Goal: Transaction & Acquisition: Purchase product/service

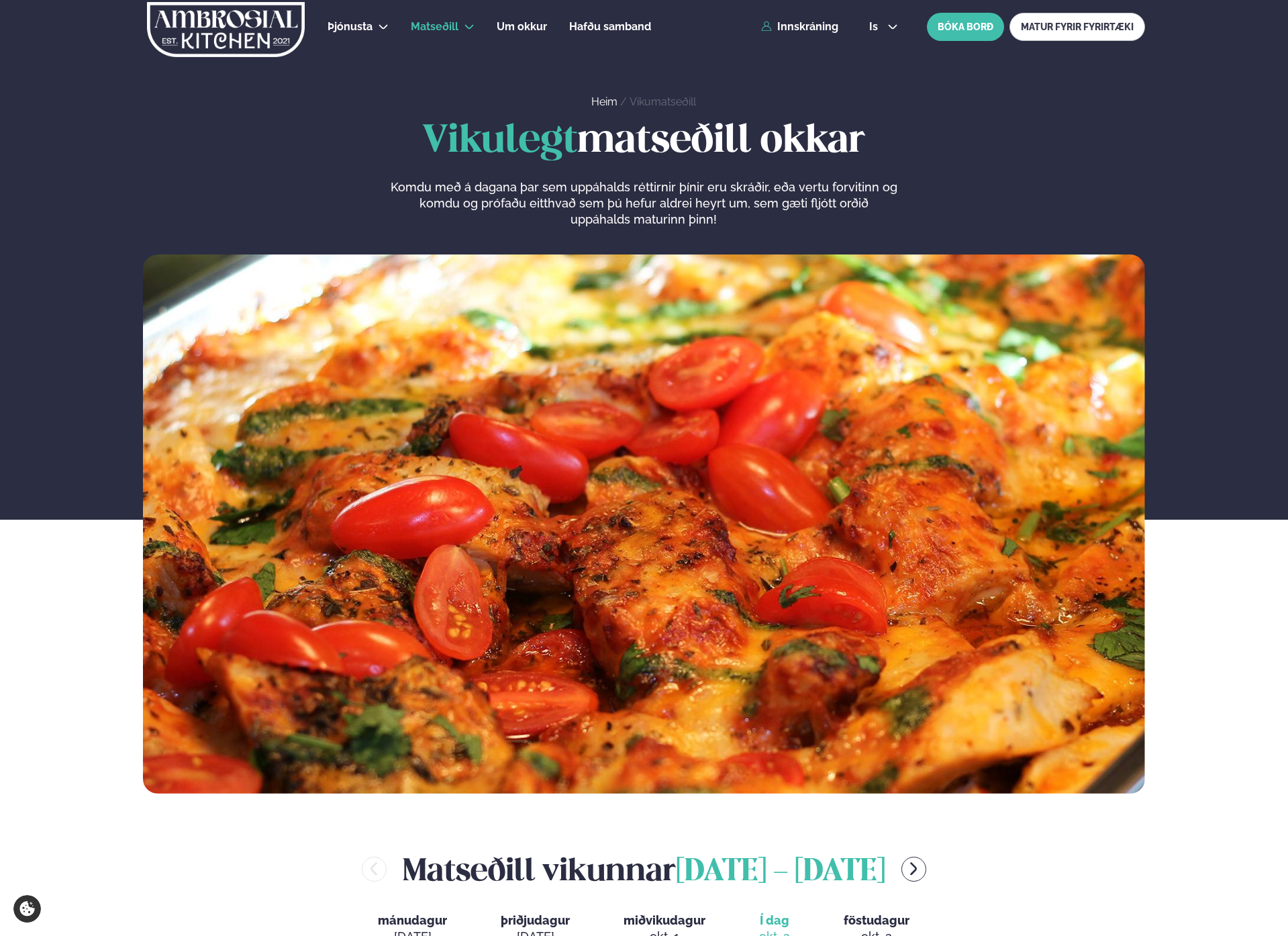
click at [813, 33] on div "Þjónusta Hádegismatur fyrir fyrirtæki Fyrirtækja veitingar Einkapartý Matseðill…" at bounding box center [644, 27] width 1083 height 53
click at [801, 26] on link "Innskráning" at bounding box center [799, 27] width 77 height 12
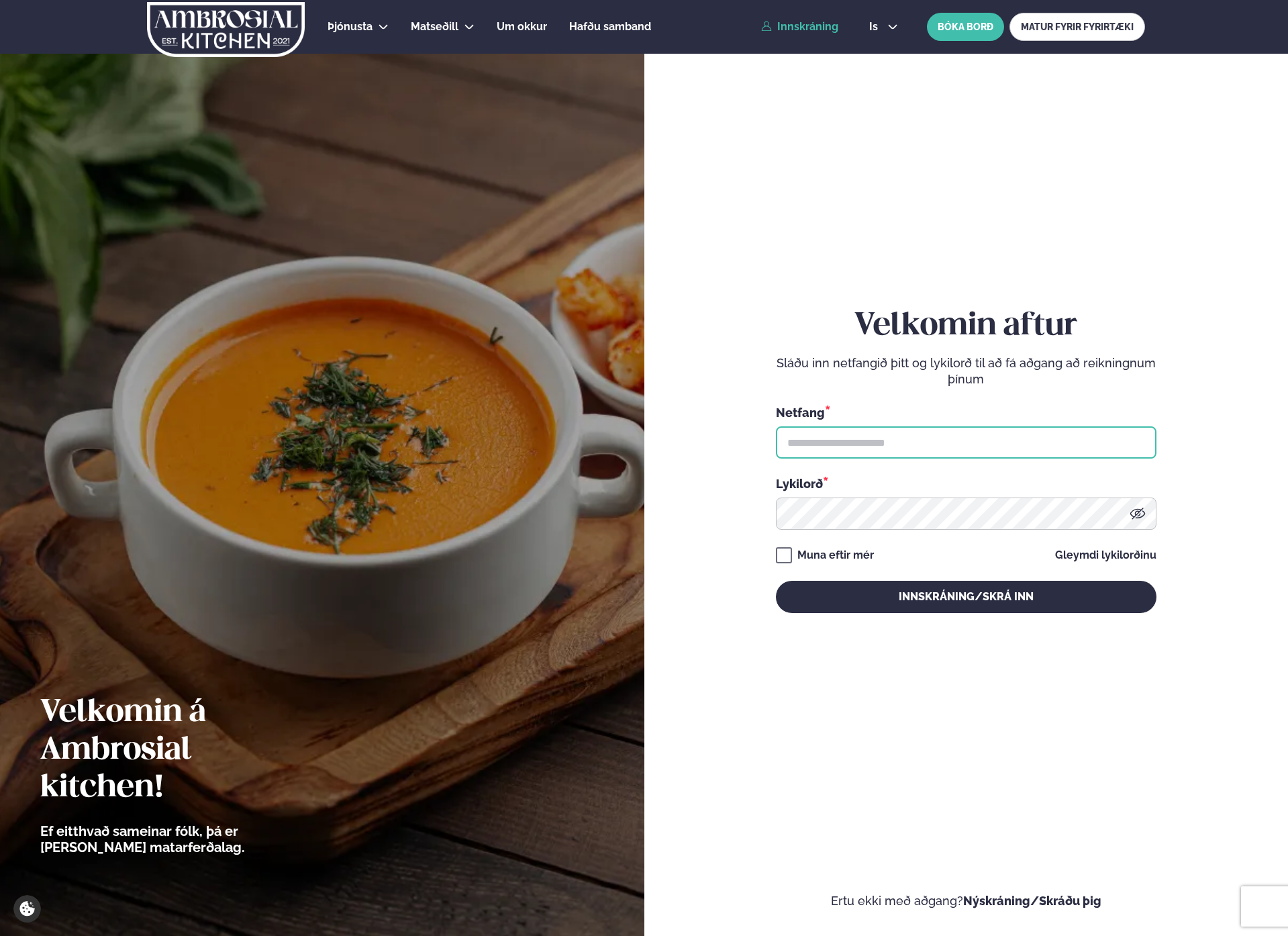
click at [873, 436] on input "text" at bounding box center [966, 442] width 381 height 32
type input "**********"
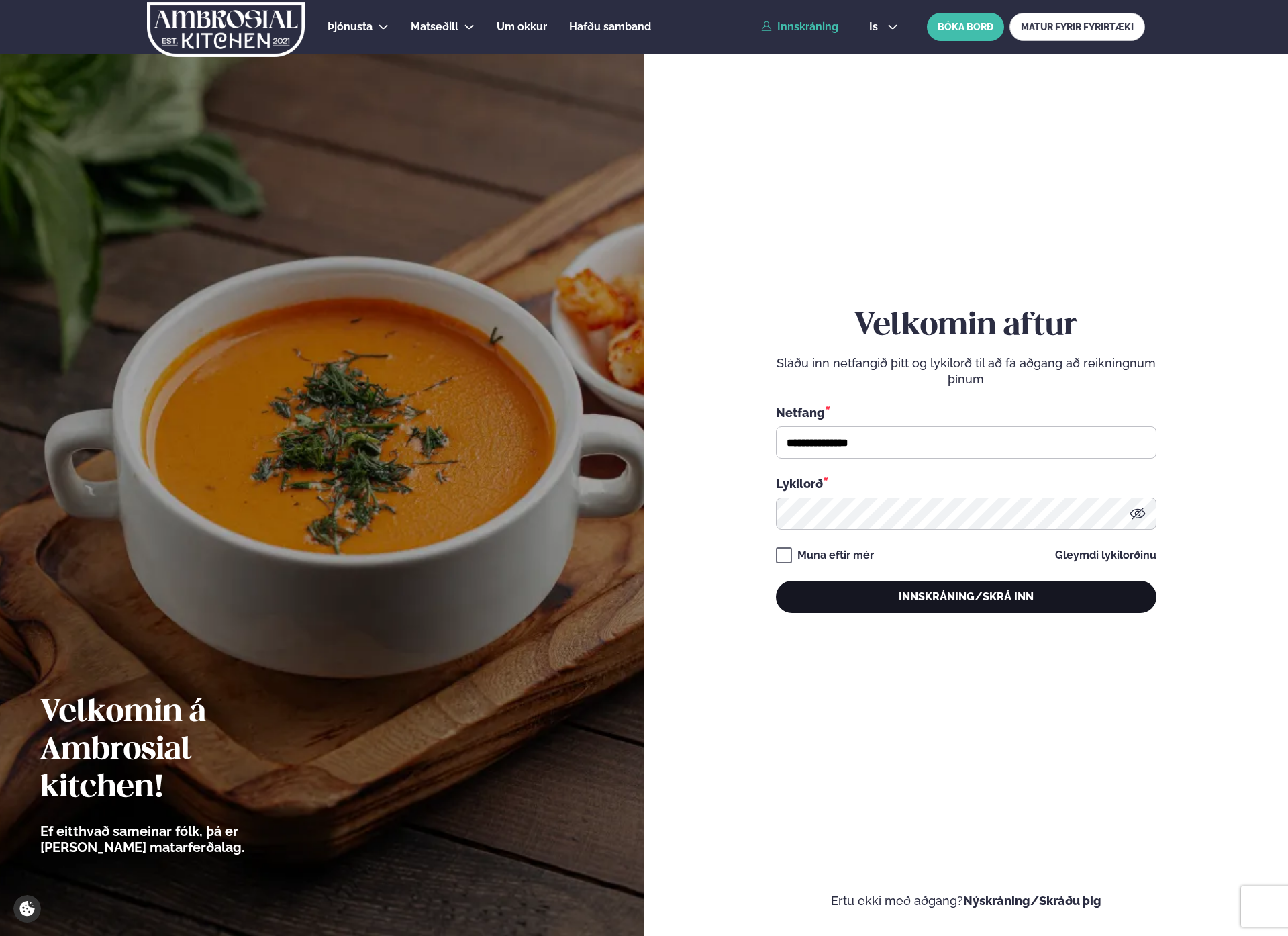
click at [876, 607] on button "Innskráning/Skrá inn" at bounding box center [966, 597] width 381 height 32
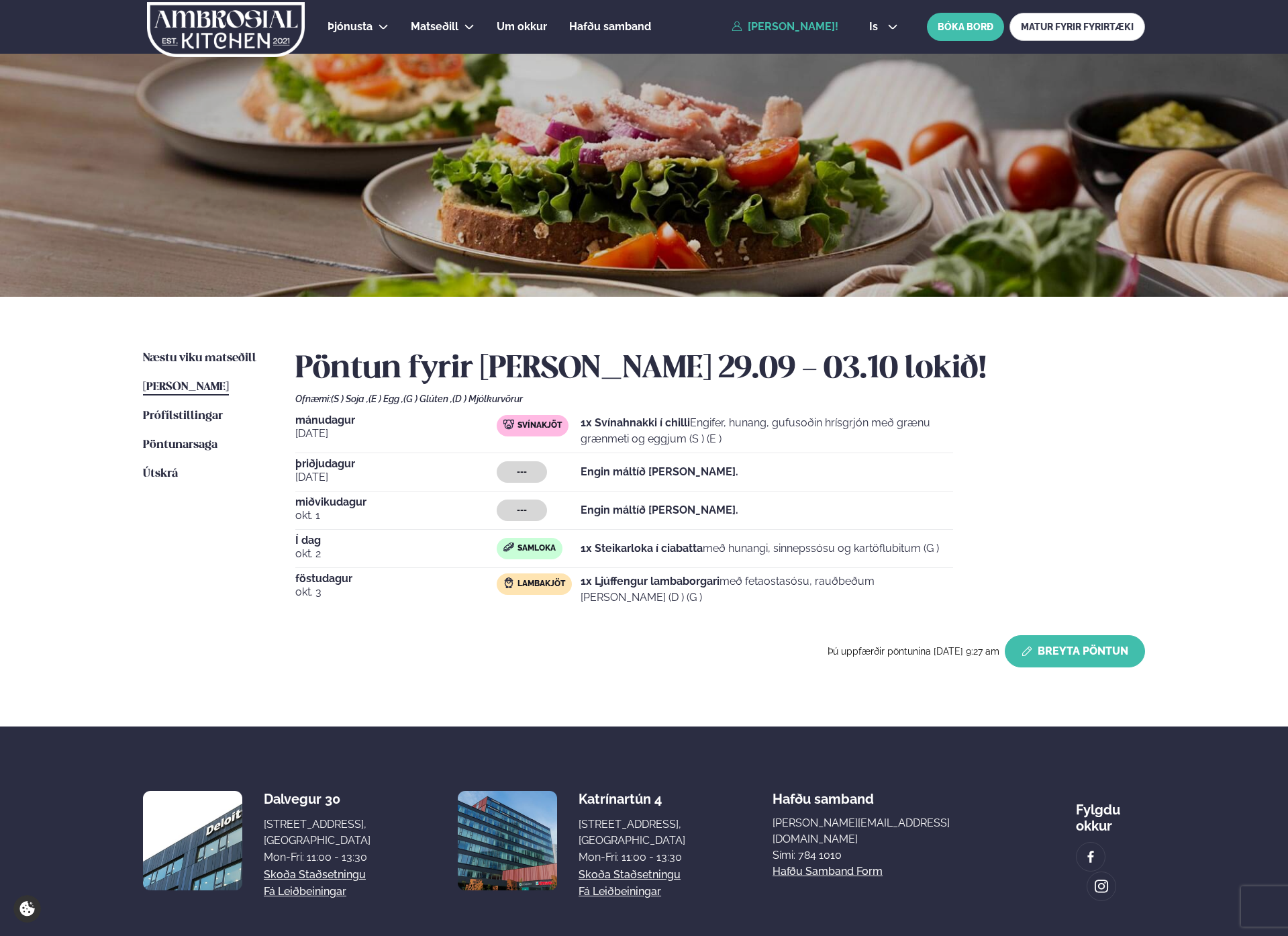
click at [1055, 649] on button "Breyta Pöntun" at bounding box center [1074, 651] width 140 height 32
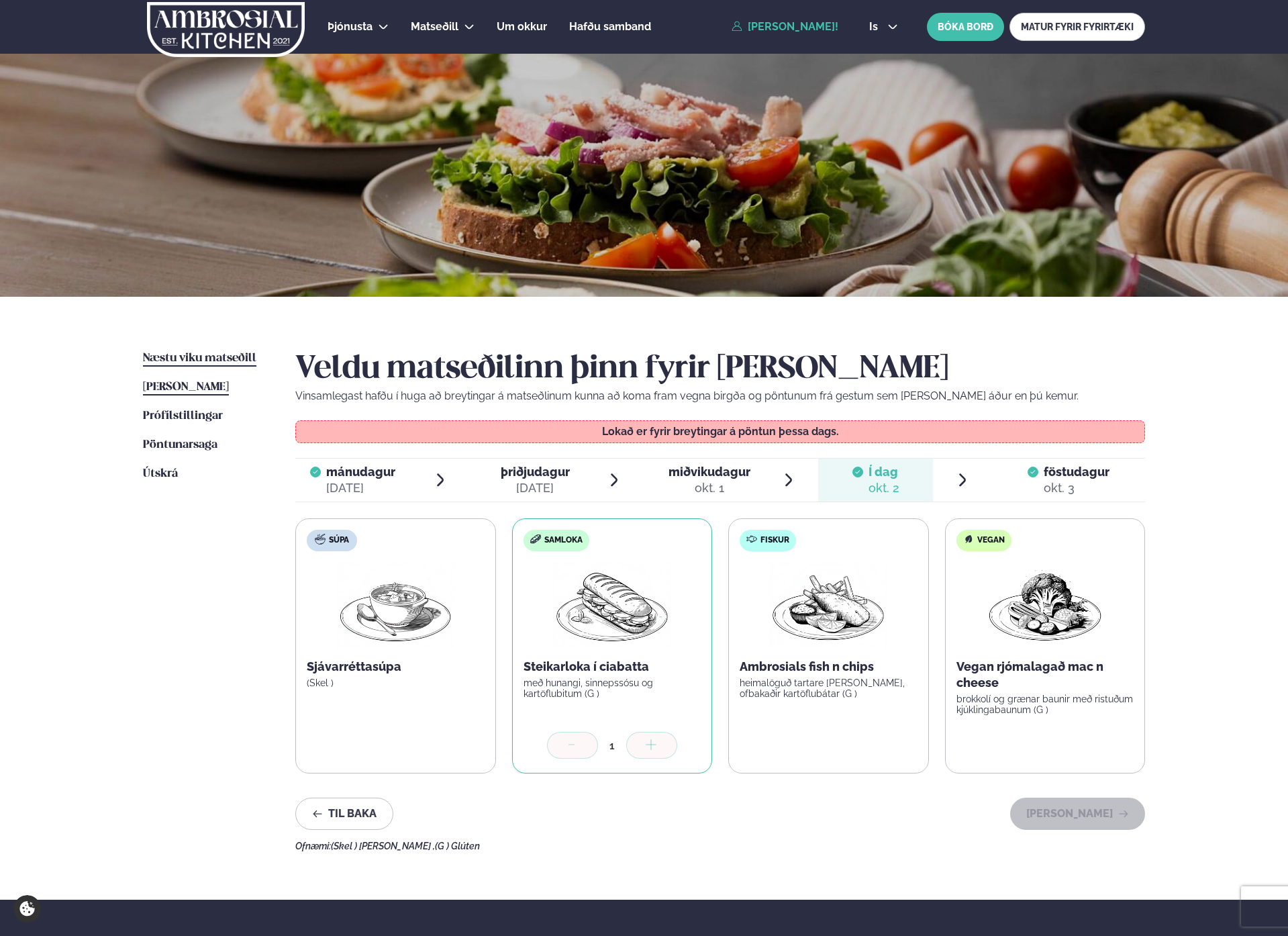
click at [173, 363] on span "Næstu viku matseðill" at bounding box center [200, 358] width 114 height 11
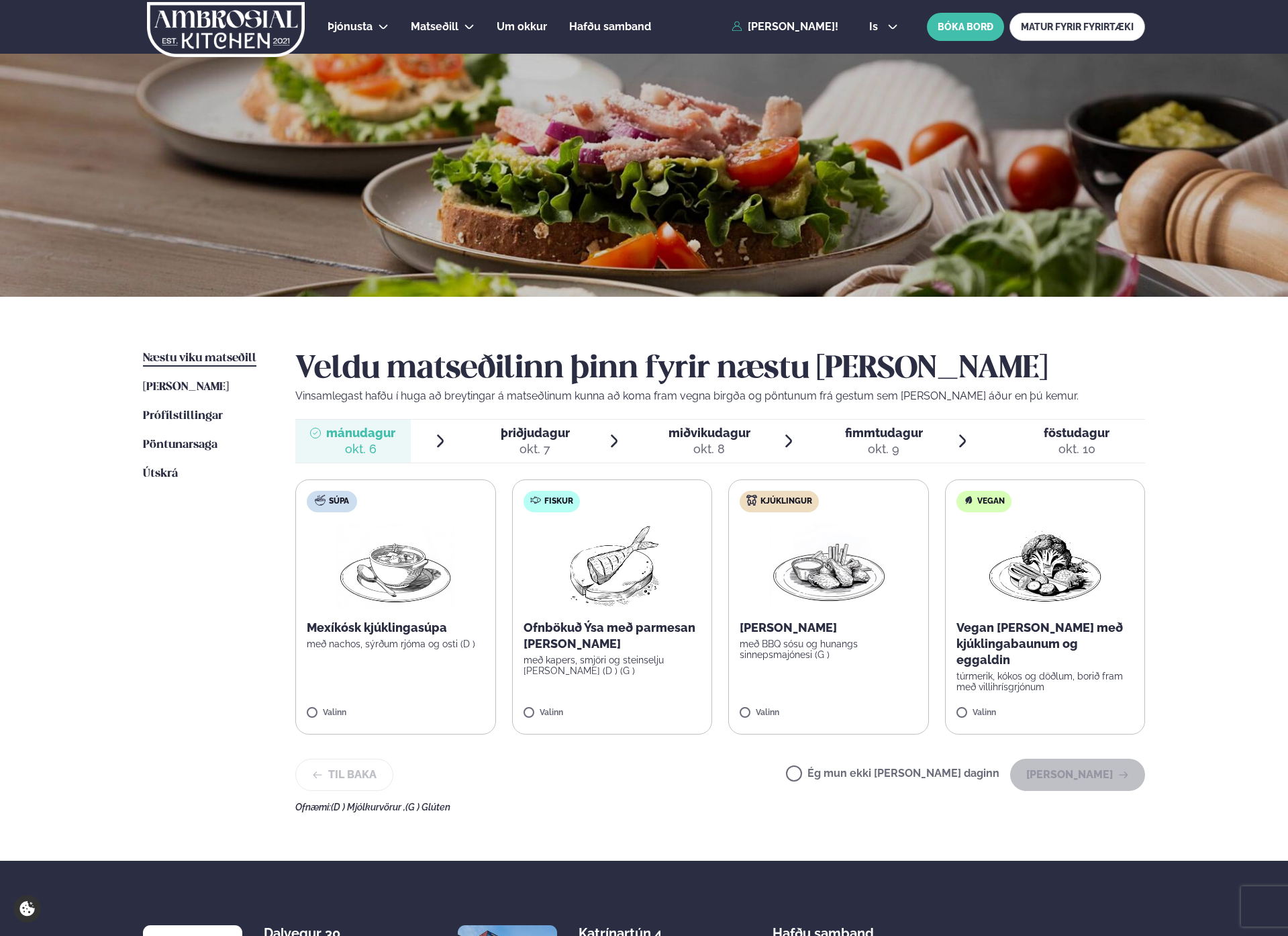
click at [518, 437] on span "þriðjudagur" at bounding box center [535, 433] width 69 height 14
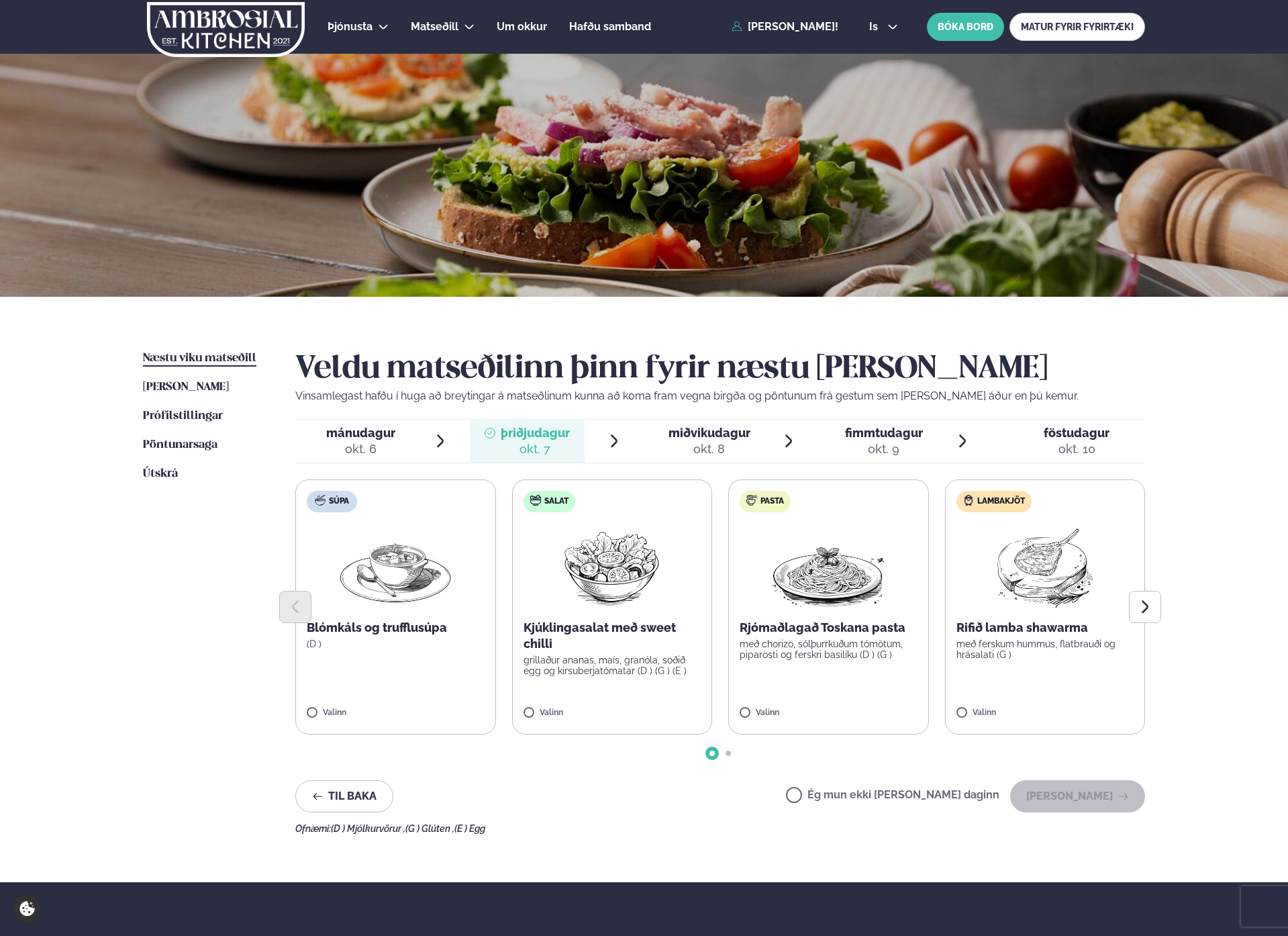
drag, startPoint x: 706, startPoint y: 432, endPoint x: 699, endPoint y: 435, distance: 7.6
click at [704, 433] on span "miðvikudagur" at bounding box center [709, 433] width 82 height 14
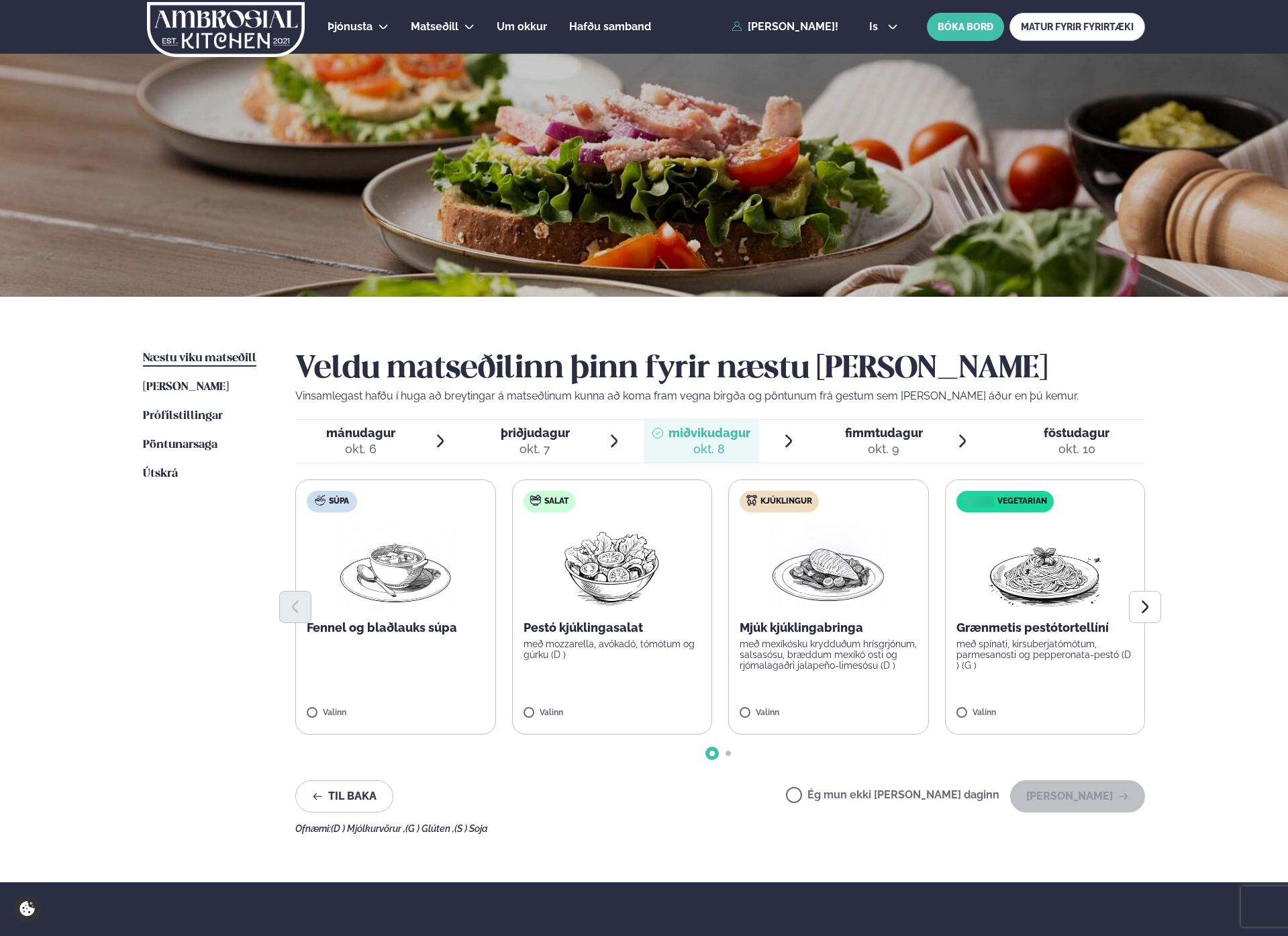
click at [370, 444] on div "okt. 6" at bounding box center [361, 449] width 69 height 16
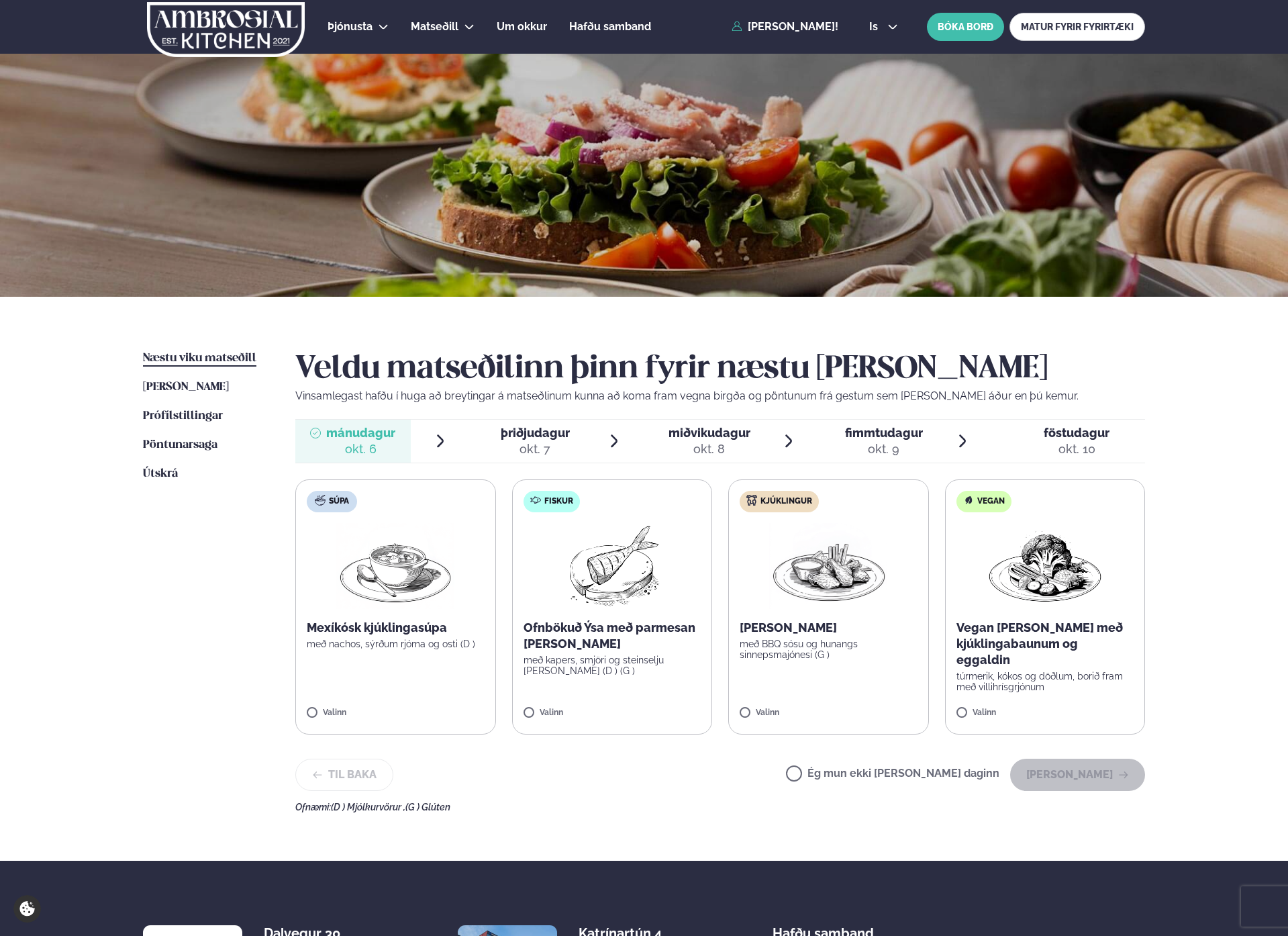
click at [796, 363] on h2 "Veldu matseðilinn þinn fyrir næstu [PERSON_NAME]" at bounding box center [720, 369] width 850 height 37
click at [603, 608] on img at bounding box center [612, 566] width 118 height 86
click at [1091, 762] on button "[PERSON_NAME]" at bounding box center [1077, 775] width 135 height 32
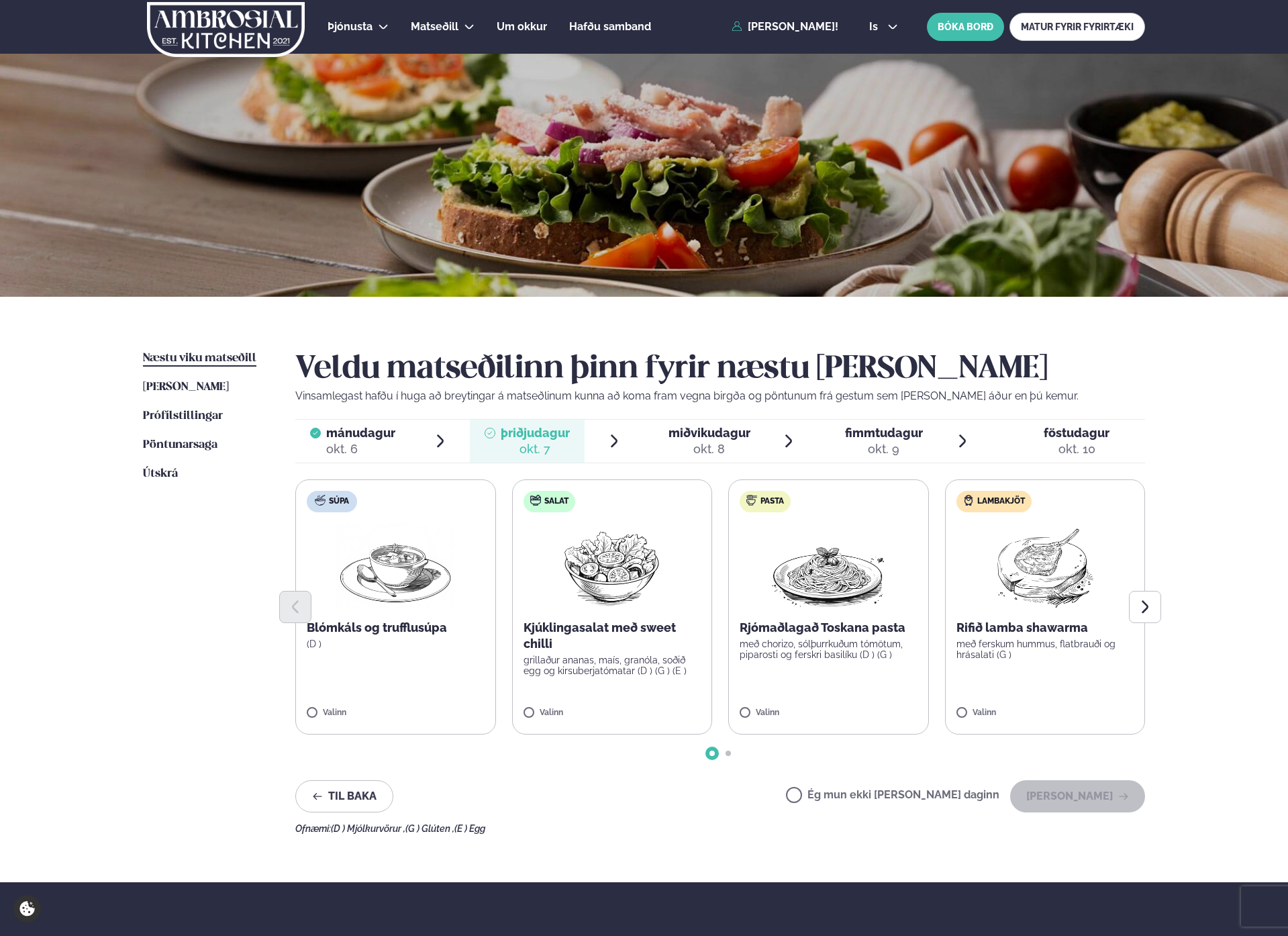
click at [904, 445] on div "okt. 9" at bounding box center [884, 449] width 78 height 16
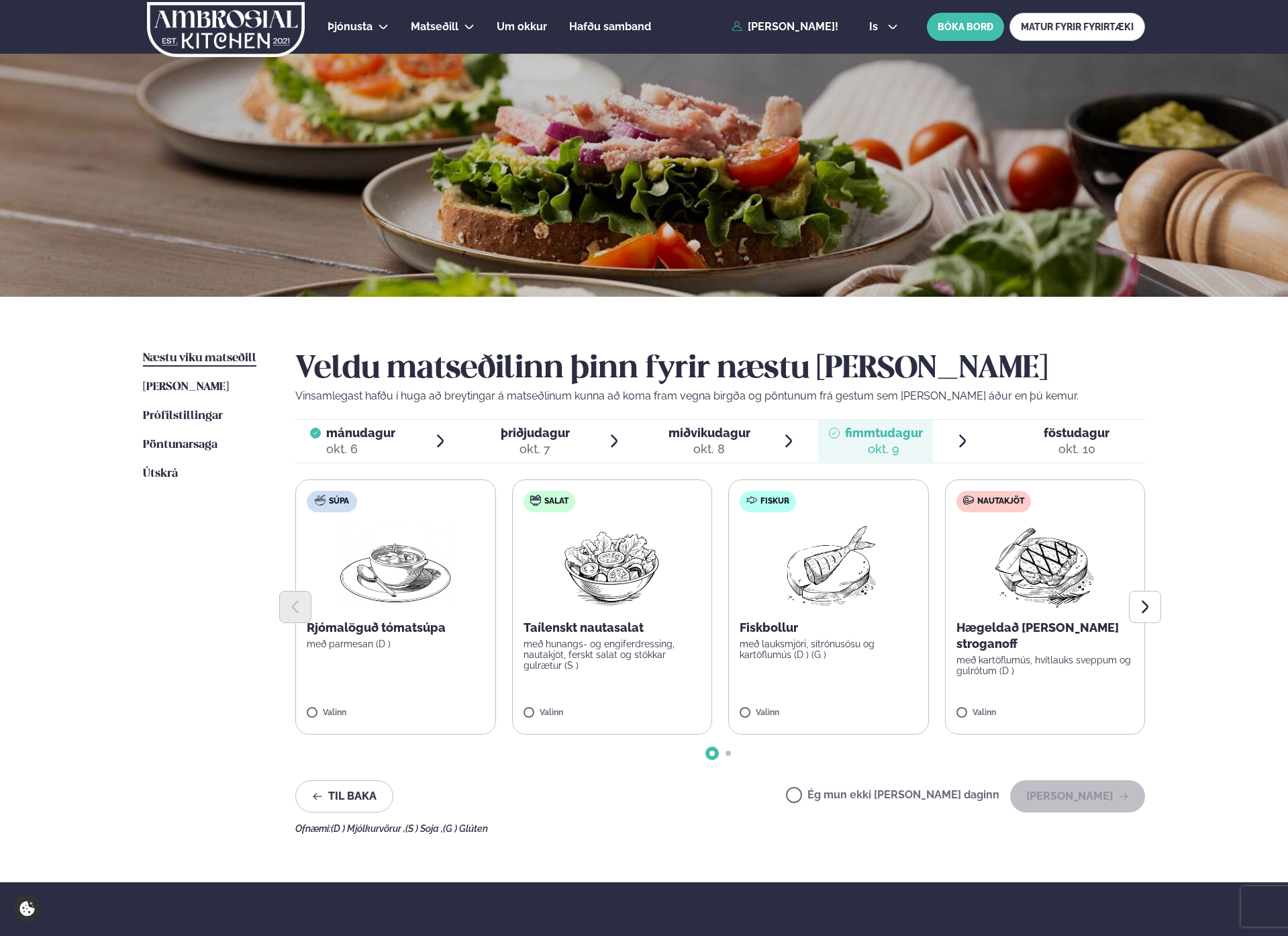
click at [993, 593] on div at bounding box center [720, 607] width 850 height 32
click at [1079, 795] on button "[PERSON_NAME]" at bounding box center [1077, 797] width 135 height 32
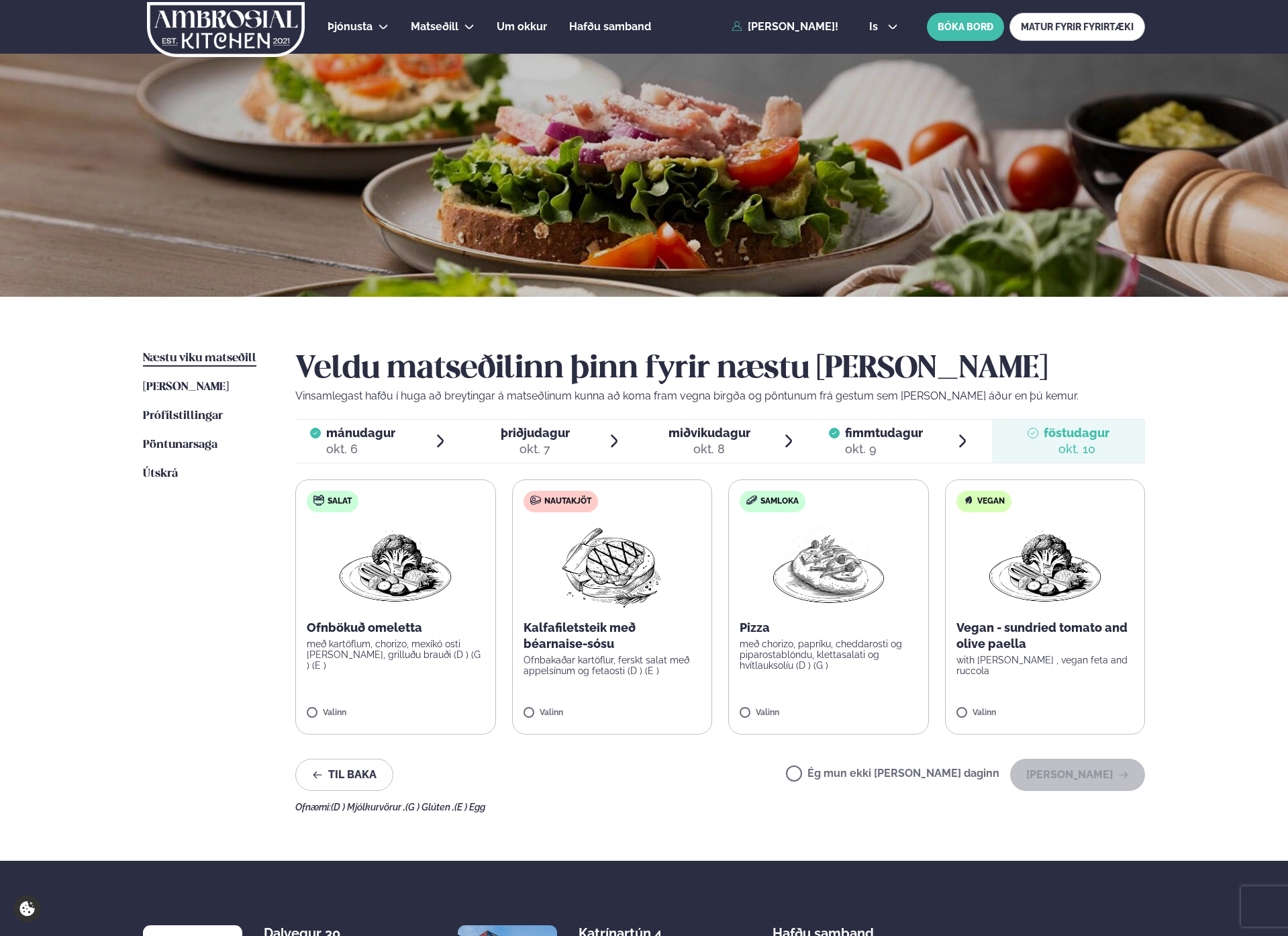
click at [613, 640] on p "Kalfafiletsteik með béarnaise-sósu" at bounding box center [612, 636] width 178 height 32
click at [1100, 781] on button "[PERSON_NAME]" at bounding box center [1077, 775] width 135 height 32
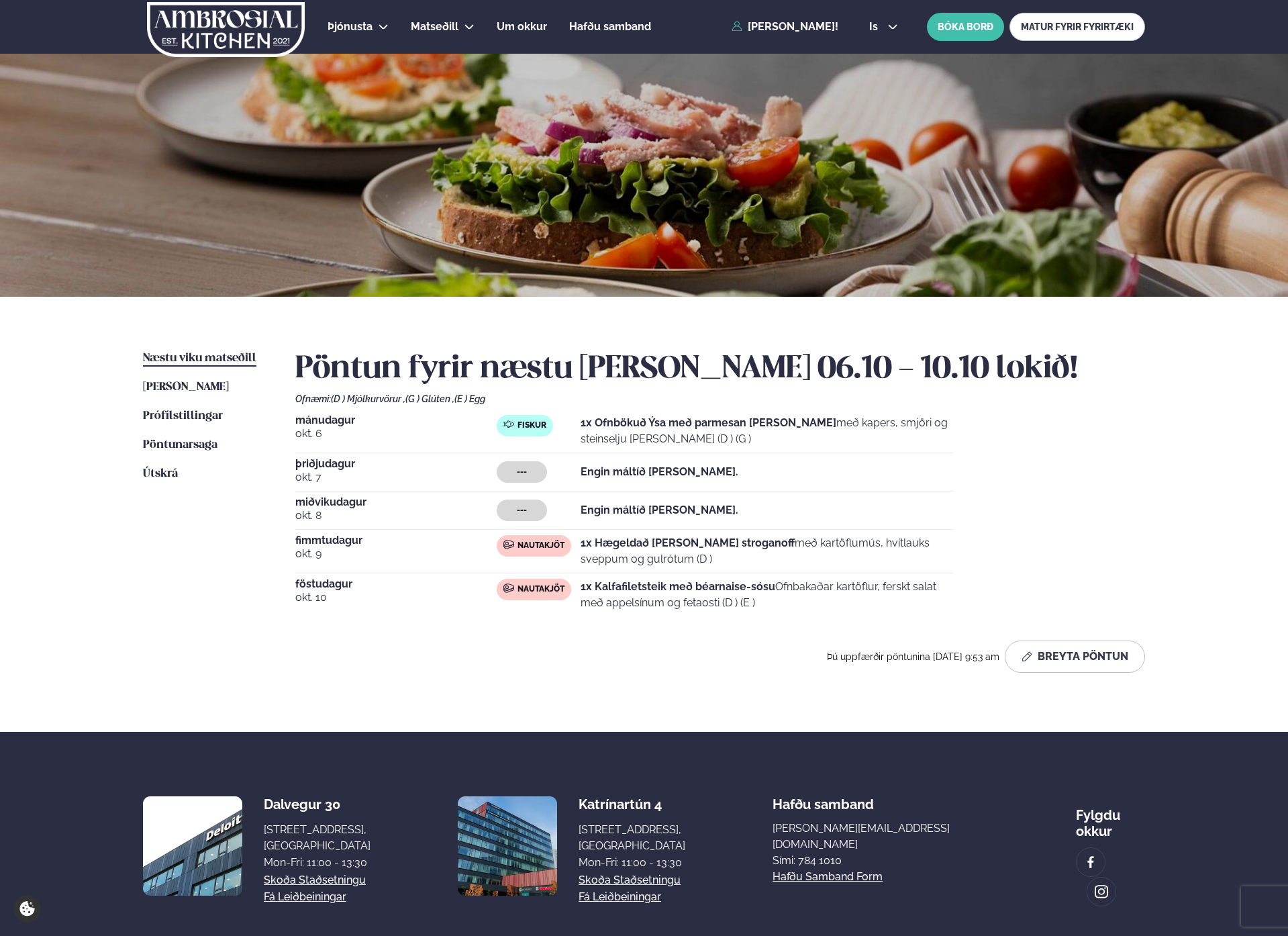
drag, startPoint x: 236, startPoint y: 682, endPoint x: 507, endPoint y: 350, distance: 428.6
click at [239, 680] on ul "Næstu [PERSON_NAME] matseðill Næsta vika [PERSON_NAME] matseðill [PERSON_NAME] …" at bounding box center [205, 517] width 125 height 333
